Goal: Navigation & Orientation: Find specific page/section

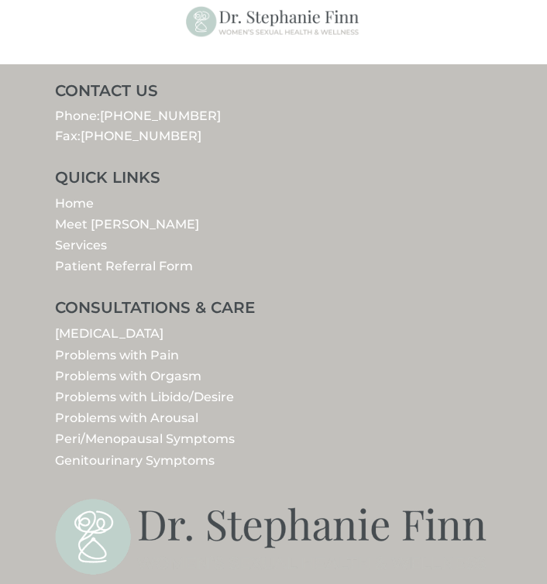
scroll to position [2959, 0]
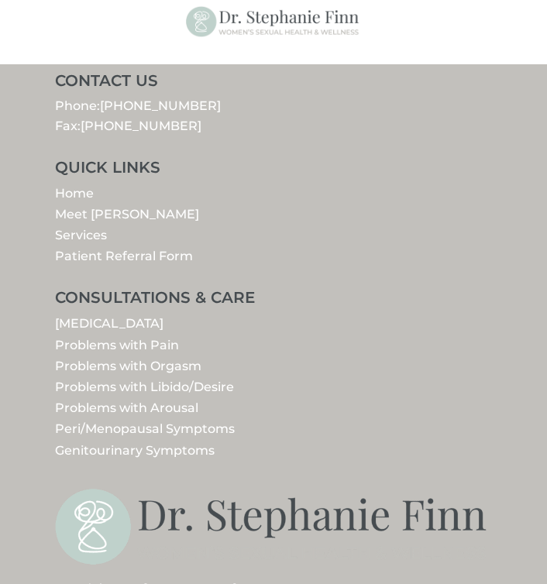
click at [81, 214] on link "Meet [PERSON_NAME]" at bounding box center [127, 214] width 144 height 15
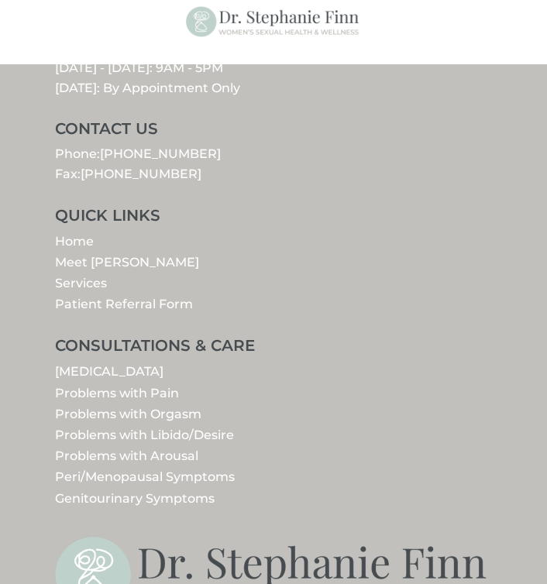
scroll to position [2874, 0]
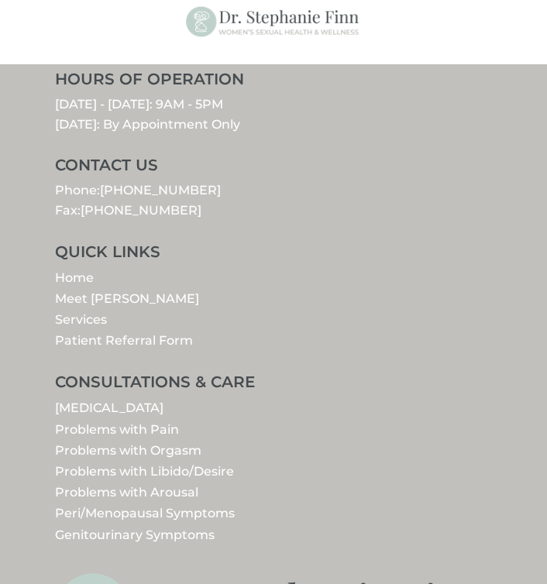
click at [93, 293] on link "Meet [PERSON_NAME]" at bounding box center [127, 298] width 144 height 15
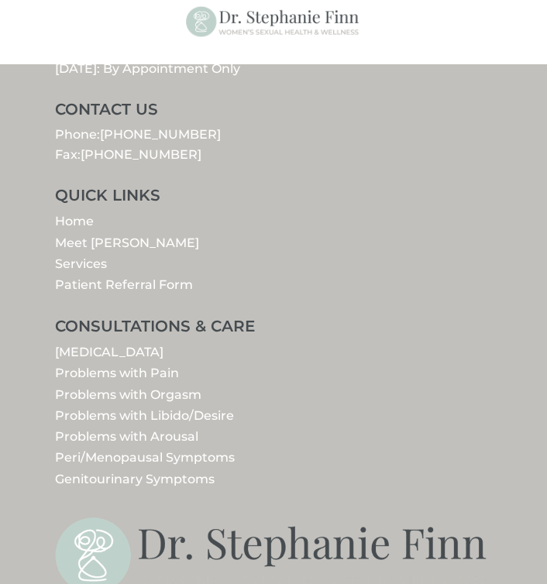
scroll to position [1655, 0]
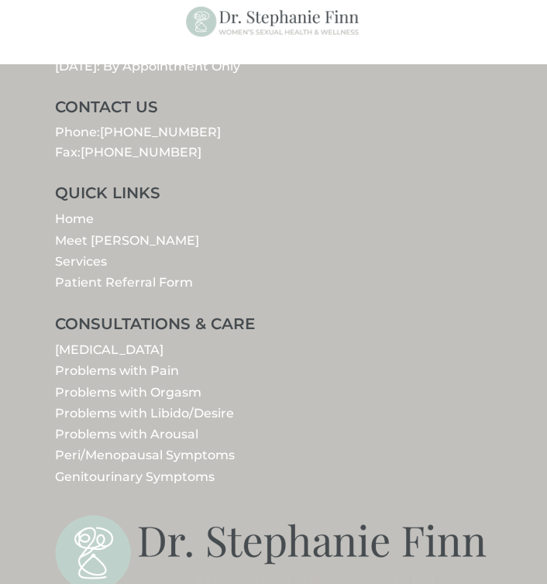
click at [73, 218] on link "Home" at bounding box center [74, 218] width 39 height 15
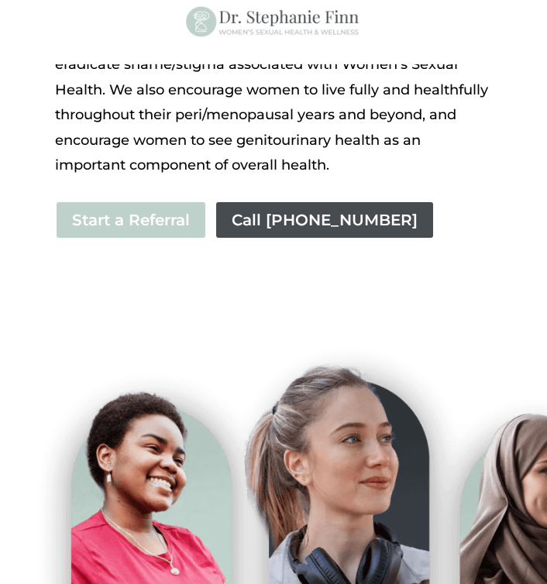
scroll to position [482, 0]
